Goal: Use online tool/utility: Utilize a website feature to perform a specific function

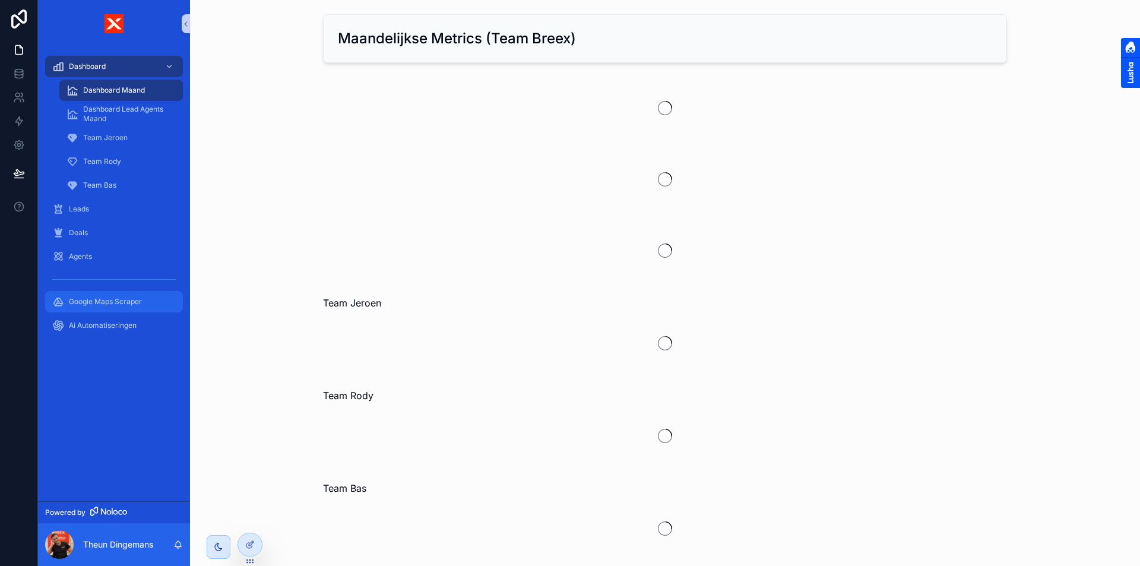
click at [140, 298] on span "Google Maps Scraper" at bounding box center [105, 301] width 73 height 9
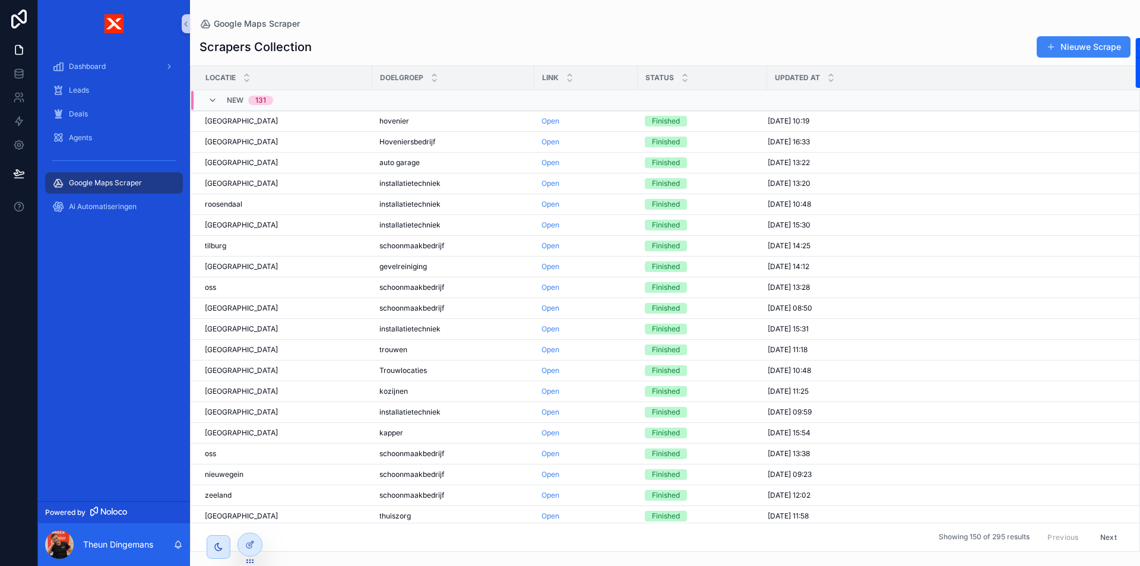
click at [416, 33] on div "Scrapers Collection Nieuwe Scrape Locatie Doelgroep Link Status Updated at [GEO…" at bounding box center [665, 289] width 950 height 523
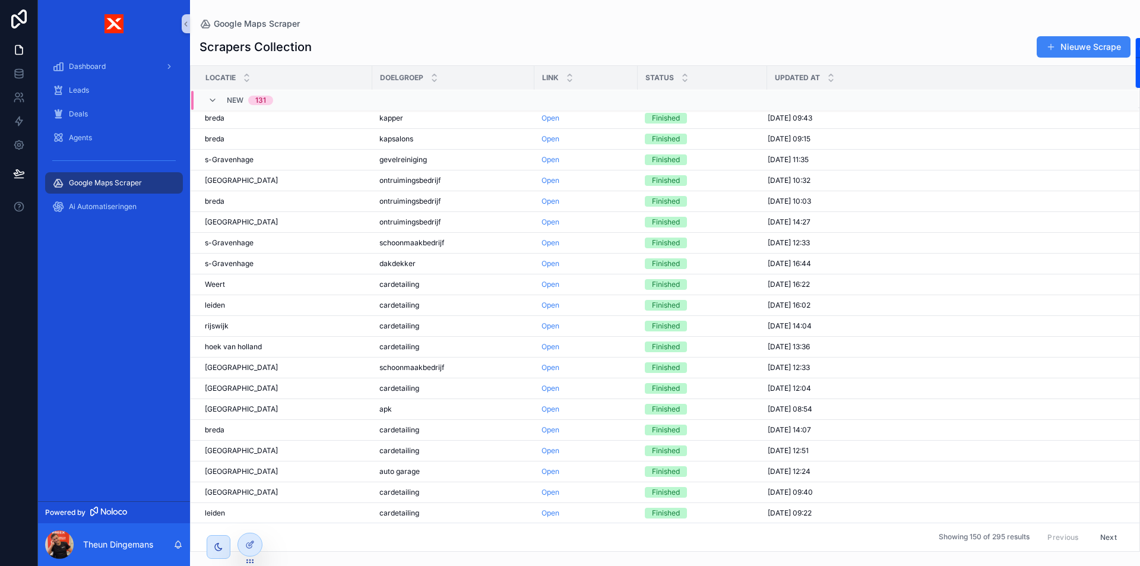
scroll to position [907, 0]
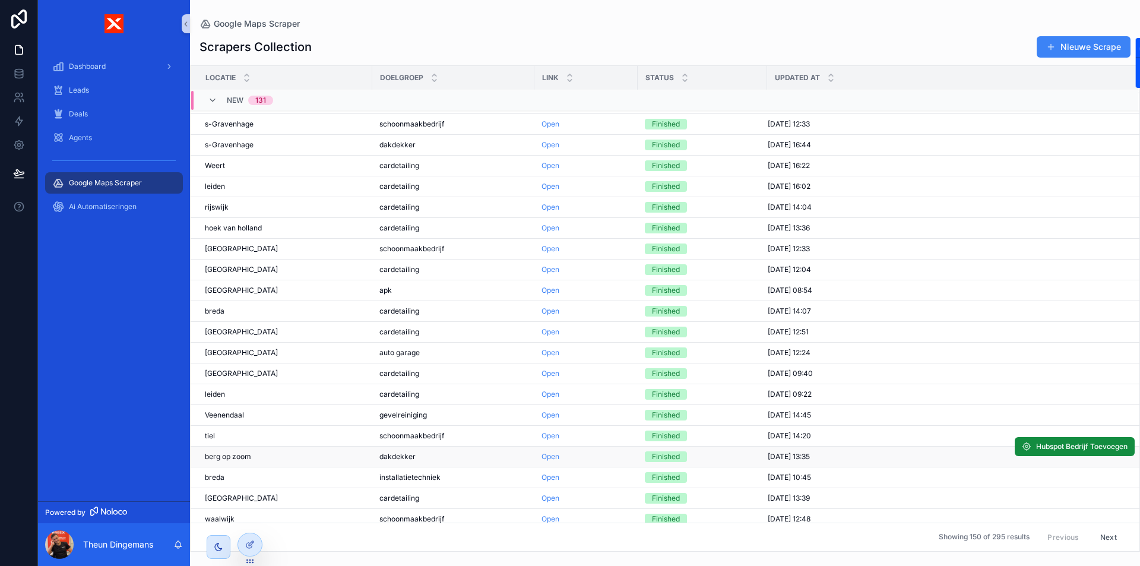
click at [246, 460] on span "berg op zoom" at bounding box center [228, 456] width 46 height 9
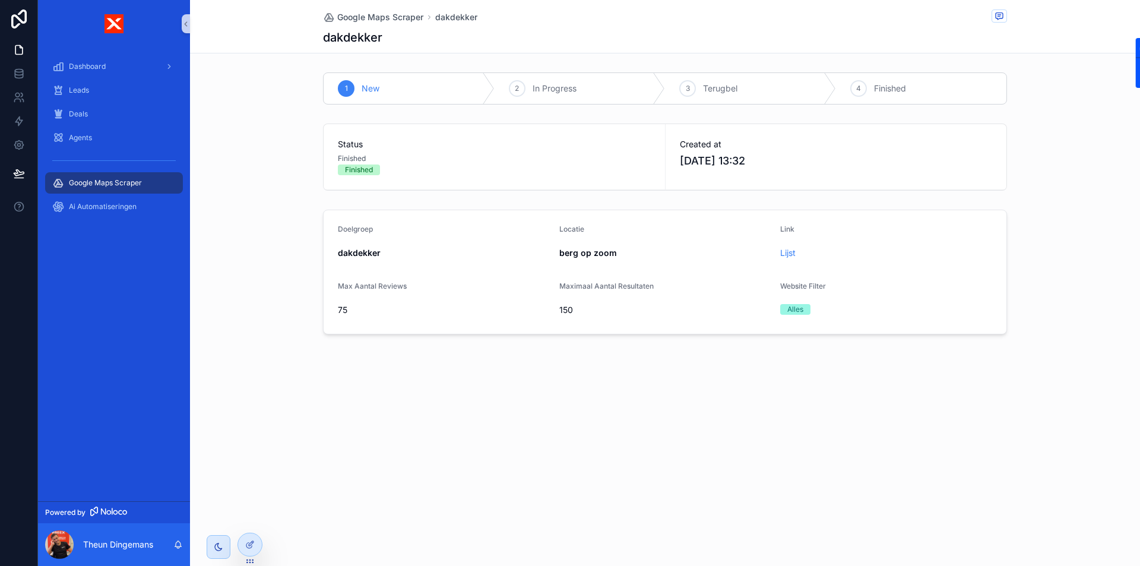
click at [587, 290] on label "Maximaal Aantal Resultaten" at bounding box center [606, 285] width 94 height 9
drag, startPoint x: 357, startPoint y: 264, endPoint x: 602, endPoint y: 313, distance: 250.6
click at [360, 265] on form "Doelgroep dakdekker Locatie [PERSON_NAME] op zoom Link Lijst Max Aantal Reviews…" at bounding box center [664, 271] width 683 height 123
click at [789, 254] on link "Lijst" at bounding box center [787, 253] width 15 height 10
click at [788, 253] on link "Lijst" at bounding box center [787, 253] width 15 height 10
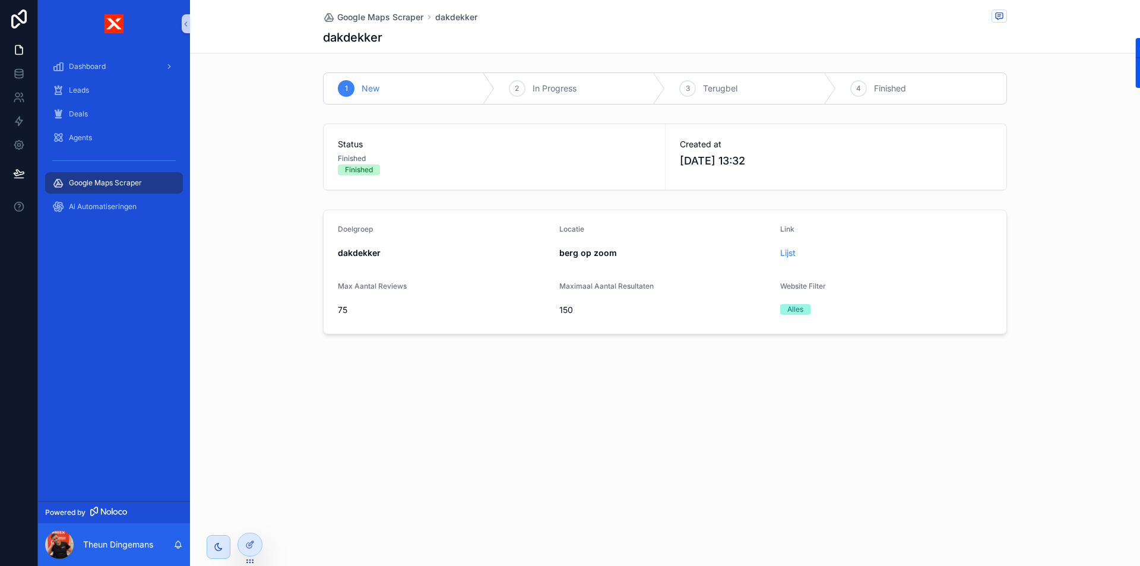
drag, startPoint x: 435, startPoint y: 287, endPoint x: 579, endPoint y: 285, distance: 144.2
click at [445, 286] on div "Max Aantal Reviews" at bounding box center [444, 288] width 212 height 14
click at [394, 12] on span "Google Maps Scraper" at bounding box center [380, 17] width 86 height 12
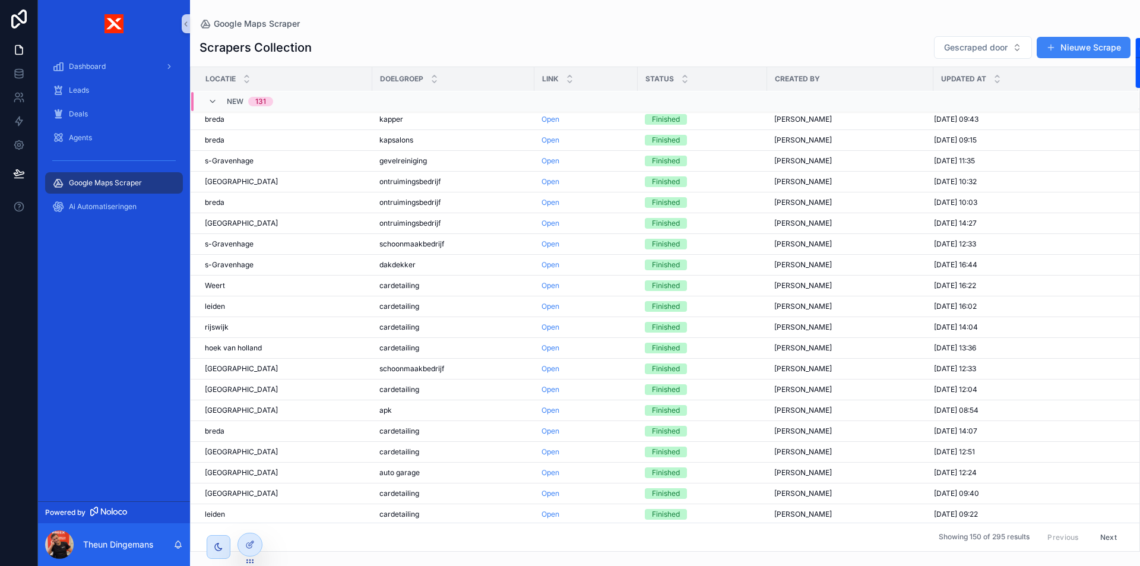
scroll to position [907, 0]
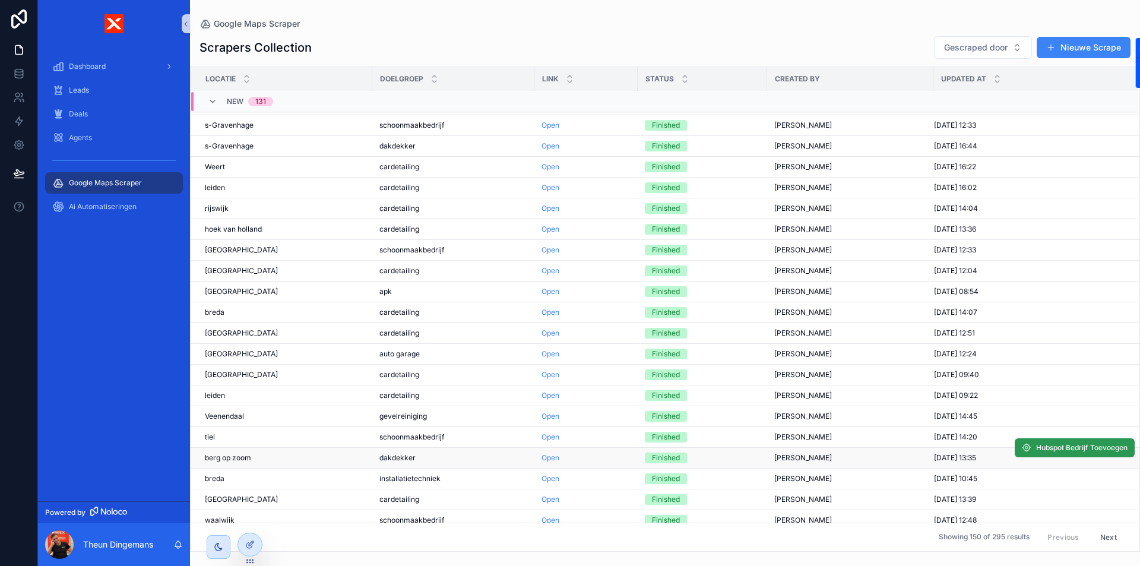
click at [1036, 452] on span "Hubspot Bedrijf Toevoegen" at bounding box center [1081, 447] width 91 height 9
click at [499, 42] on div "Scrapers Collection Gescraped door Nieuwe Scrape" at bounding box center [664, 48] width 931 height 24
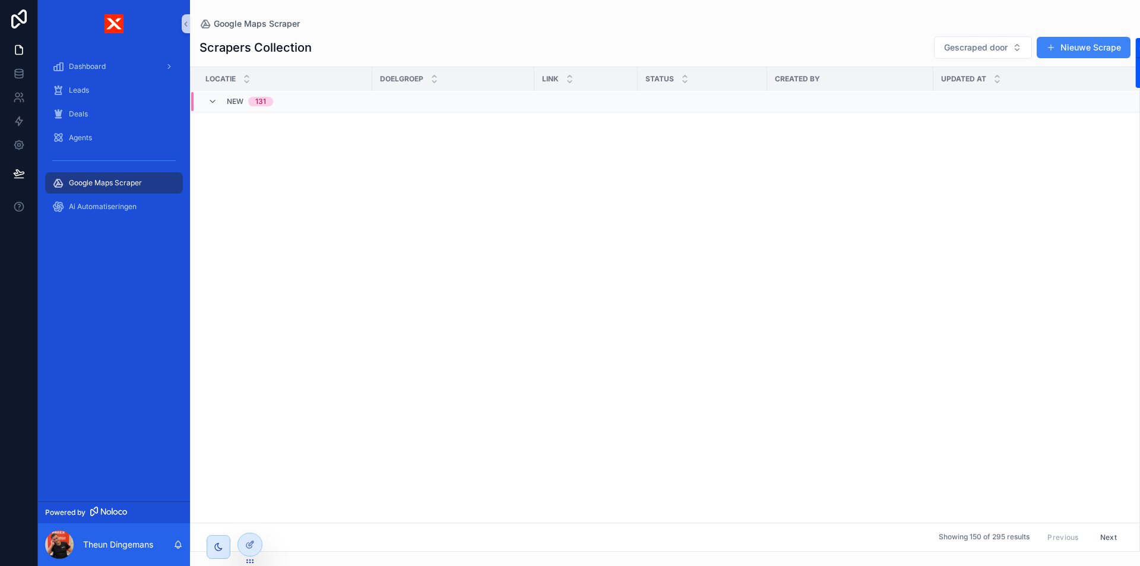
scroll to position [0, 0]
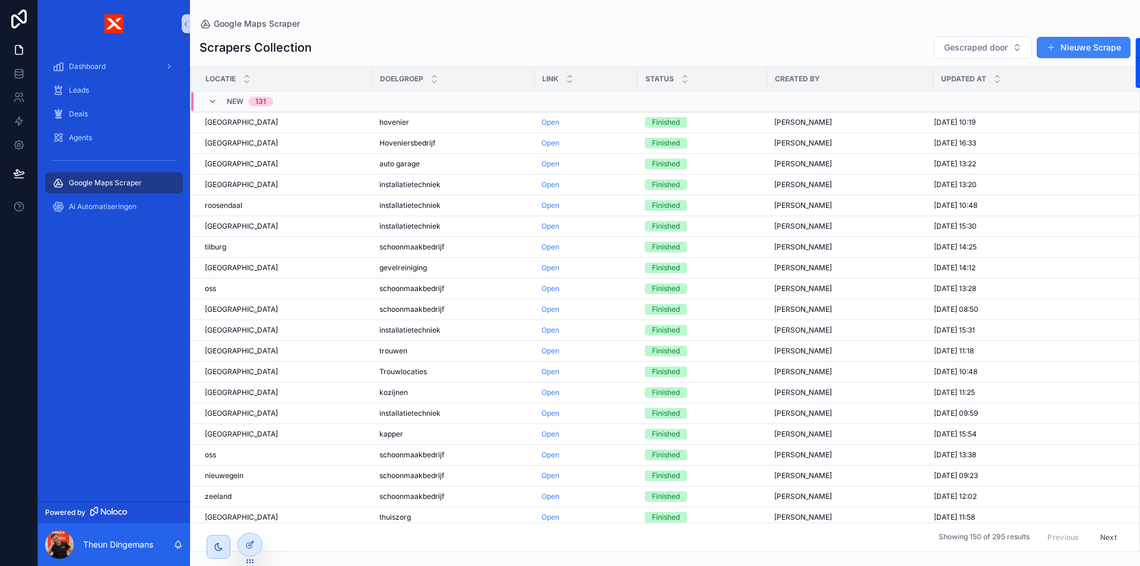
click at [399, 11] on div "Google Maps Scraper Scrapers Collection Gescraped door Nieuwe Scrape Locatie Do…" at bounding box center [665, 275] width 950 height 551
click at [395, 11] on div "Google Maps Scraper Scrapers Collection Gescraped door Nieuwe Scrape Locatie Do…" at bounding box center [665, 275] width 950 height 551
